Goal: Task Accomplishment & Management: Manage account settings

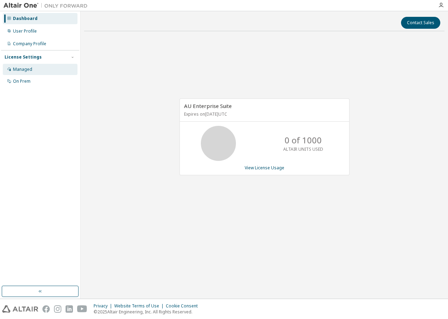
click at [29, 66] on div "Managed" at bounding box center [40, 69] width 75 height 11
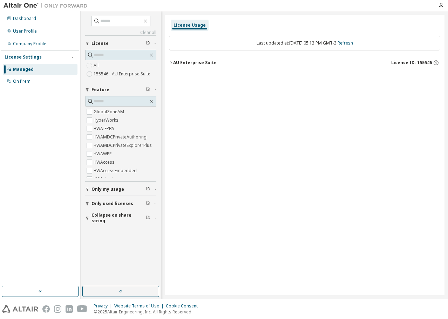
click at [184, 24] on div "License Usage" at bounding box center [190, 25] width 32 height 6
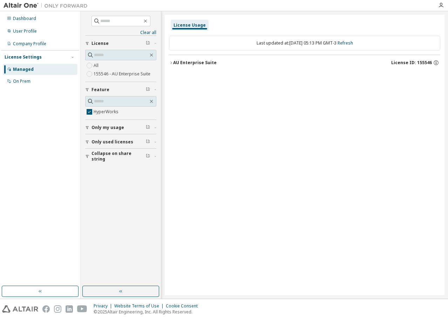
click at [201, 61] on div "AU Enterprise Suite" at bounding box center [194, 63] width 43 height 6
click at [196, 76] on div "HyperWorks" at bounding box center [210, 77] width 63 height 6
click at [33, 42] on div "Company Profile" at bounding box center [29, 44] width 33 height 6
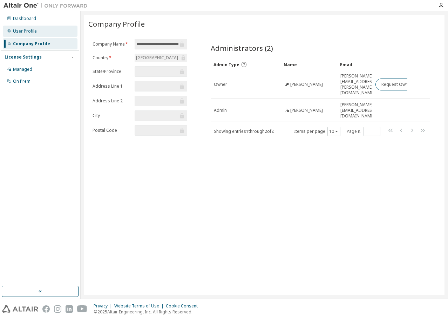
click at [30, 30] on div "User Profile" at bounding box center [25, 31] width 24 height 6
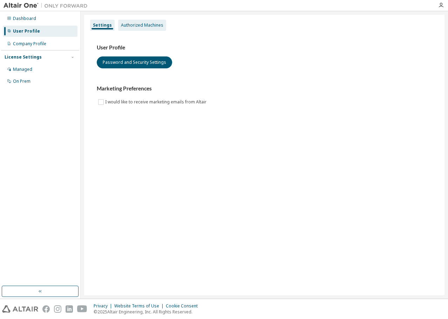
click at [141, 23] on div "Authorized Machines" at bounding box center [142, 25] width 42 height 6
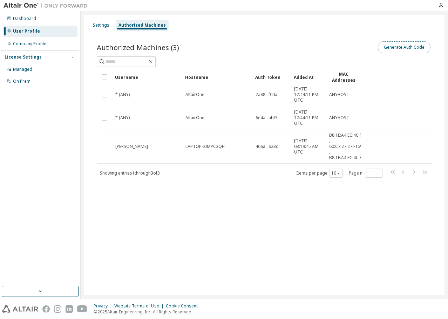
click at [398, 47] on button "Generate Auth Code" at bounding box center [404, 47] width 53 height 12
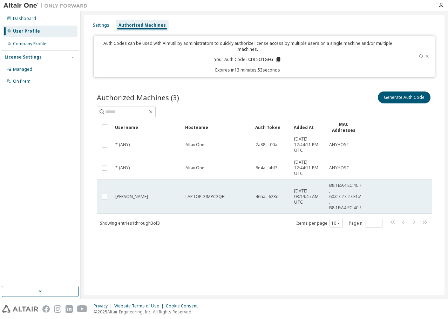
click at [115, 198] on span "[PERSON_NAME]" at bounding box center [131, 197] width 33 height 6
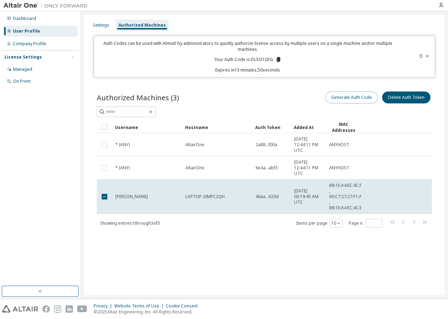
click at [342, 99] on button "Generate Auth Code" at bounding box center [351, 97] width 53 height 12
click at [391, 94] on button "Delete Auth Token" at bounding box center [406, 97] width 48 height 12
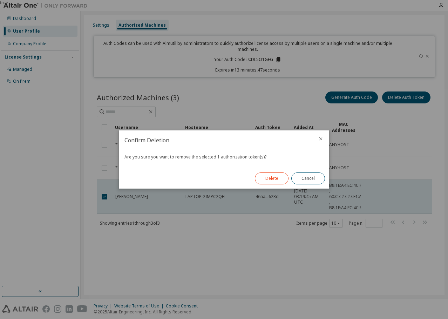
click at [276, 179] on button "Delete" at bounding box center [272, 178] width 34 height 12
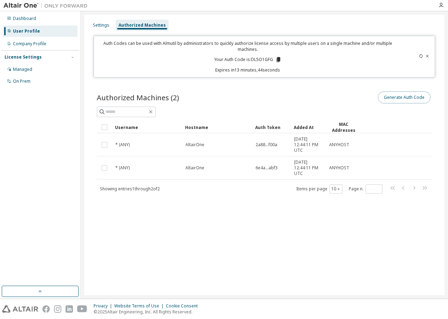
click at [393, 100] on button "Generate Auth Code" at bounding box center [404, 97] width 53 height 12
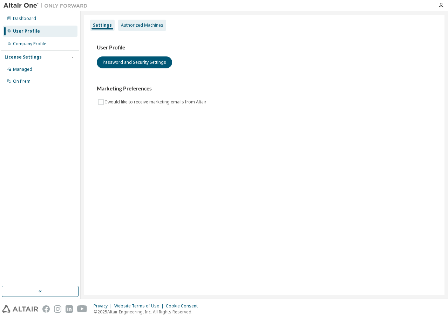
click at [138, 22] on div "Authorized Machines" at bounding box center [142, 25] width 48 height 11
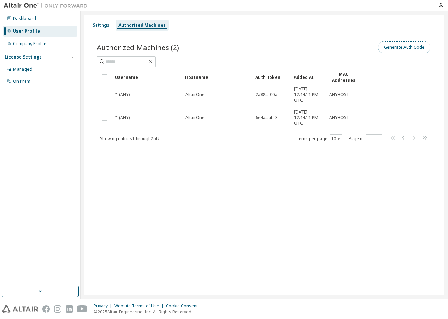
click at [421, 41] on button "Generate Auth Code" at bounding box center [404, 47] width 53 height 12
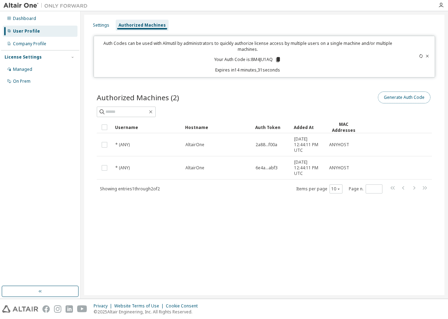
click at [396, 96] on button "Generate Auth Code" at bounding box center [404, 97] width 53 height 12
click at [277, 61] on icon at bounding box center [278, 59] width 4 height 5
